Goal: Task Accomplishment & Management: Complete application form

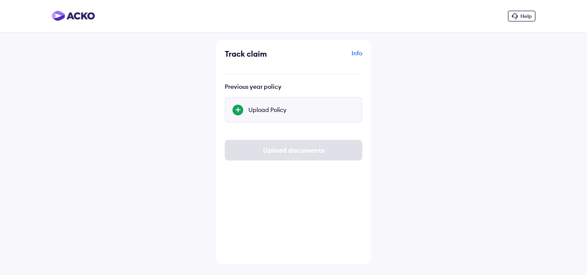
click at [250, 108] on div "Upload Policy" at bounding box center [301, 110] width 106 height 9
click at [0, 0] on input "Upload Policy" at bounding box center [0, 0] width 0 height 0
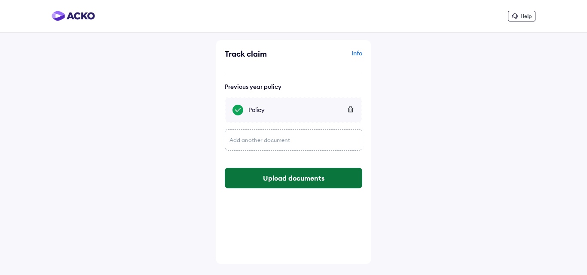
click at [293, 181] on button "Upload documents" at bounding box center [293, 178] width 137 height 21
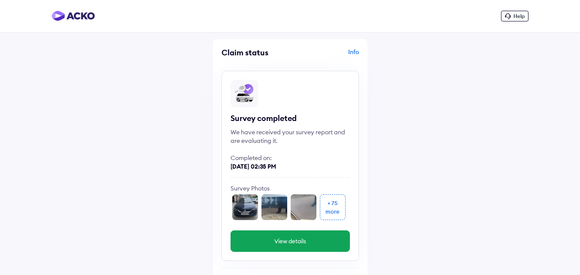
click at [345, 204] on div "+ 75 more" at bounding box center [333, 208] width 26 height 26
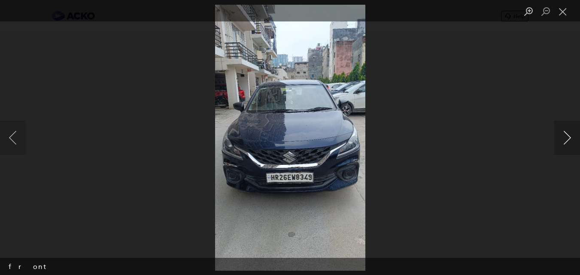
click at [567, 137] on button "Next image" at bounding box center [568, 138] width 26 height 34
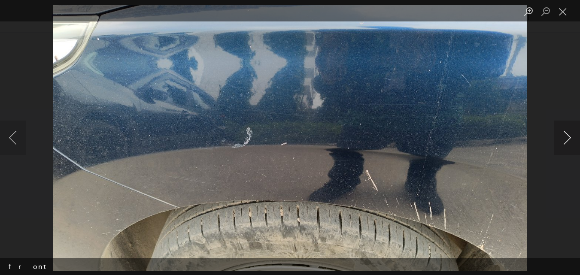
click at [565, 137] on button "Next image" at bounding box center [568, 138] width 26 height 34
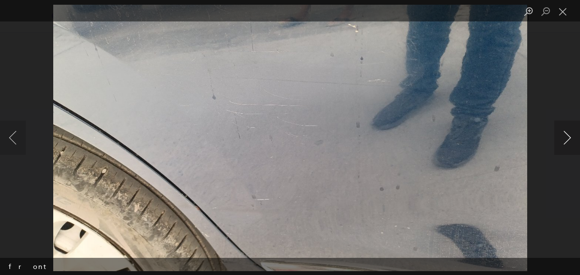
click at [565, 137] on button "Next image" at bounding box center [568, 138] width 26 height 34
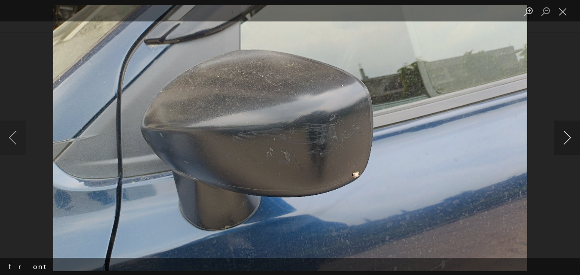
click at [565, 137] on button "Next image" at bounding box center [568, 138] width 26 height 34
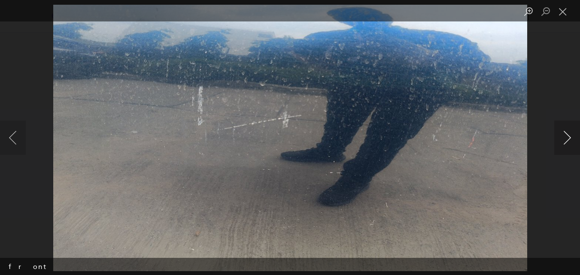
click at [565, 137] on button "Next image" at bounding box center [568, 138] width 26 height 34
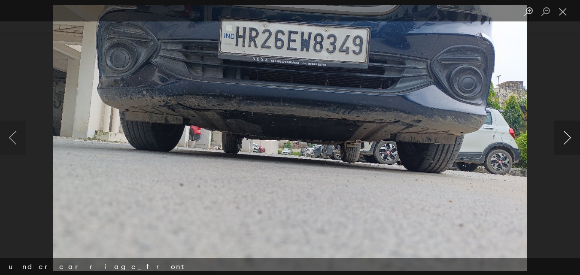
click at [565, 137] on button "Next image" at bounding box center [568, 138] width 26 height 34
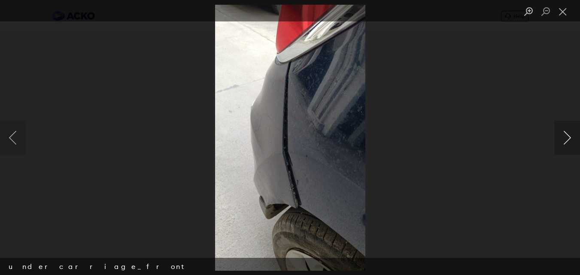
click at [565, 137] on button "Next image" at bounding box center [568, 138] width 26 height 34
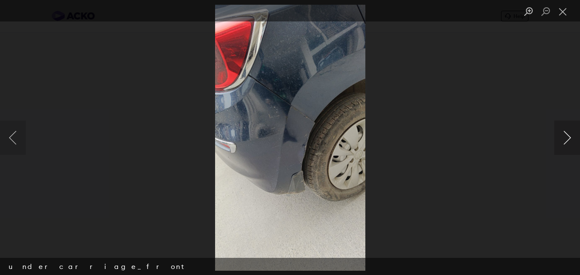
click at [565, 137] on button "Next image" at bounding box center [568, 138] width 26 height 34
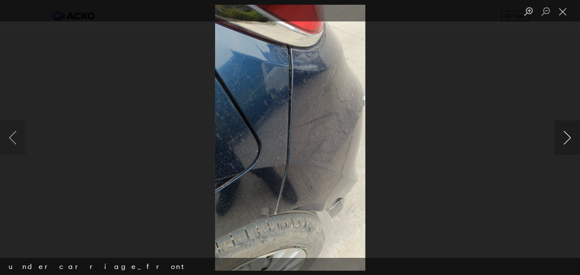
click at [565, 137] on button "Next image" at bounding box center [568, 138] width 26 height 34
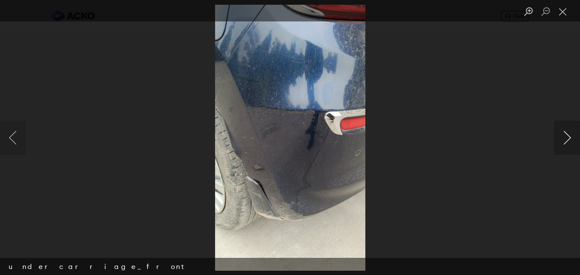
click at [565, 137] on button "Next image" at bounding box center [568, 138] width 26 height 34
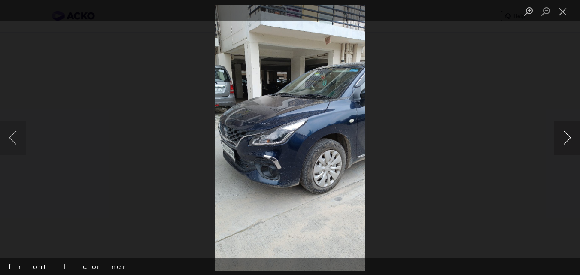
click at [565, 137] on button "Next image" at bounding box center [568, 138] width 26 height 34
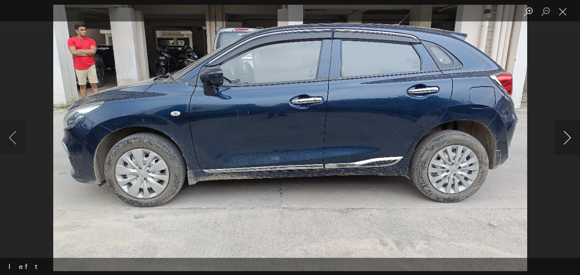
click at [565, 137] on button "Next image" at bounding box center [568, 138] width 26 height 34
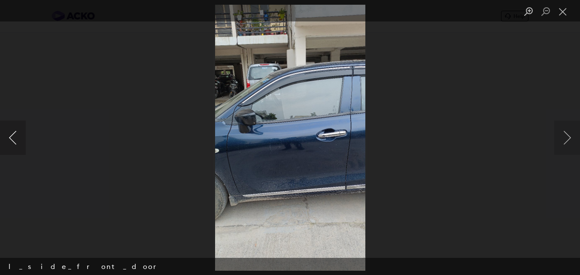
click at [8, 138] on button "Previous image" at bounding box center [13, 138] width 26 height 34
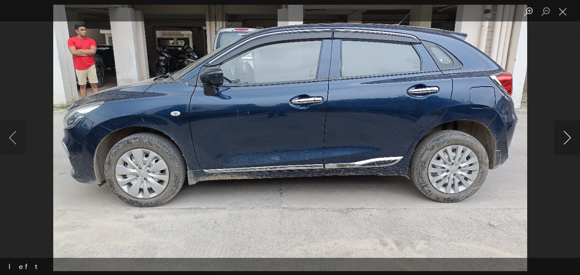
click at [568, 130] on button "Next image" at bounding box center [568, 138] width 26 height 34
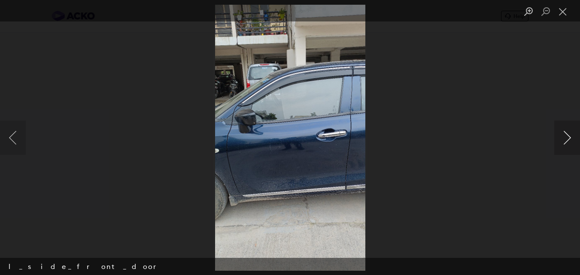
click at [567, 131] on button "Next image" at bounding box center [568, 138] width 26 height 34
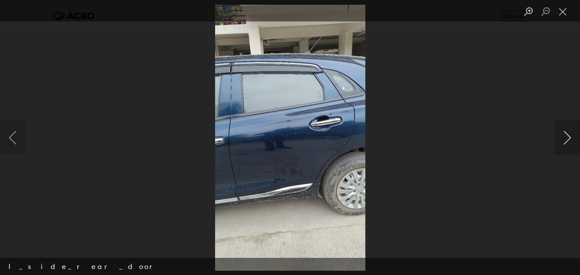
click at [567, 131] on button "Next image" at bounding box center [568, 138] width 26 height 34
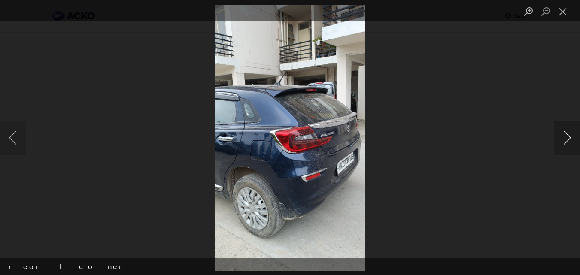
click at [567, 131] on button "Next image" at bounding box center [568, 138] width 26 height 34
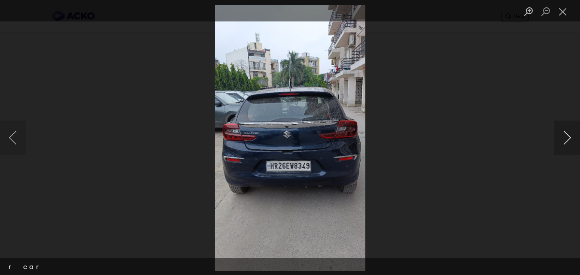
click at [567, 131] on button "Next image" at bounding box center [568, 138] width 26 height 34
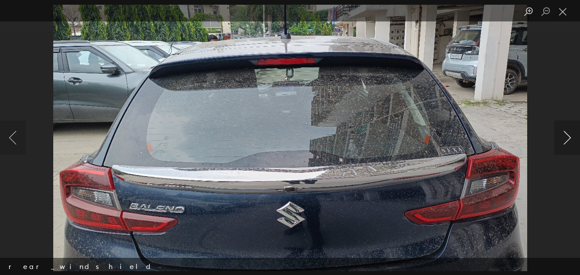
click at [567, 131] on button "Next image" at bounding box center [568, 138] width 26 height 34
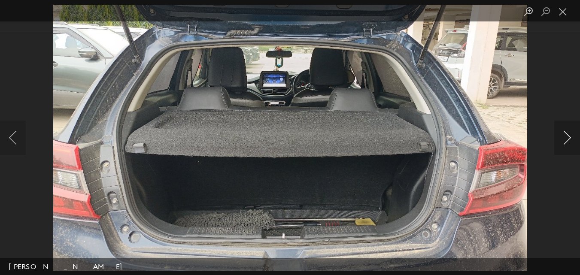
click at [567, 131] on button "Next image" at bounding box center [568, 138] width 26 height 34
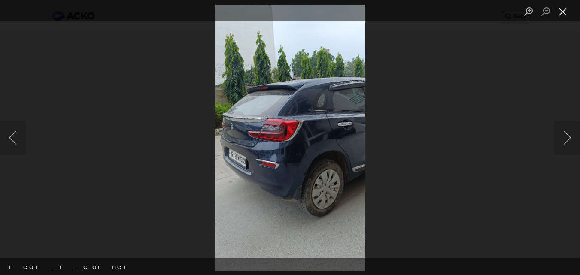
click at [563, 12] on button "Close lightbox" at bounding box center [563, 11] width 17 height 15
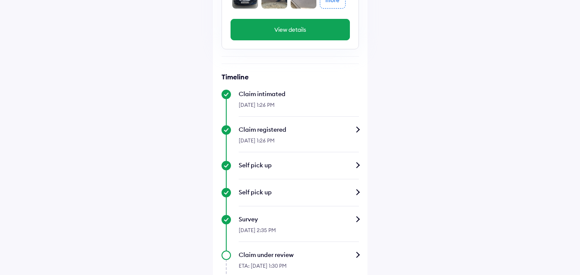
scroll to position [383, 0]
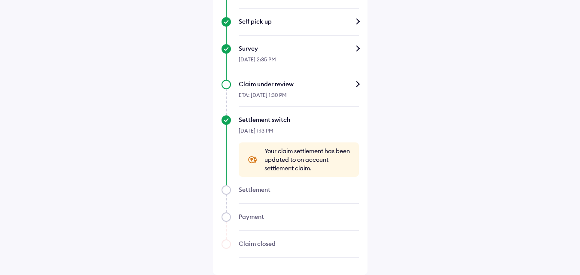
drag, startPoint x: 457, startPoint y: 95, endPoint x: 457, endPoint y: 72, distance: 23.2
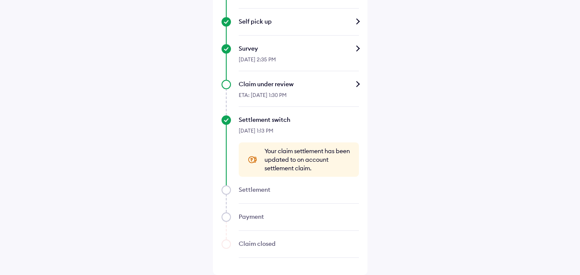
drag, startPoint x: 484, startPoint y: 121, endPoint x: 476, endPoint y: 101, distance: 21.2
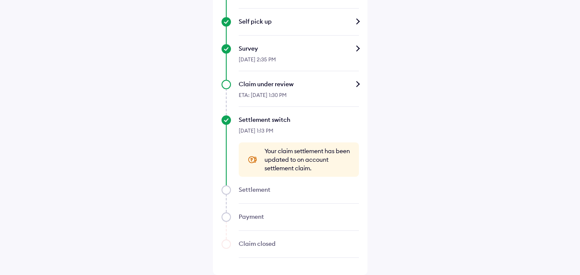
drag, startPoint x: 466, startPoint y: 77, endPoint x: 421, endPoint y: 6, distance: 83.9
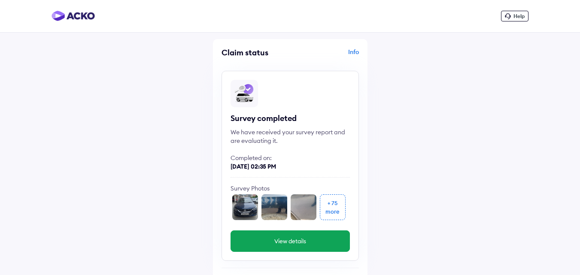
scroll to position [383, 0]
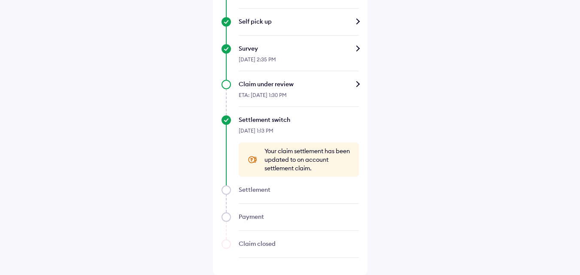
click at [352, 86] on div "Claim under review" at bounding box center [299, 84] width 120 height 9
